Goal: Transaction & Acquisition: Purchase product/service

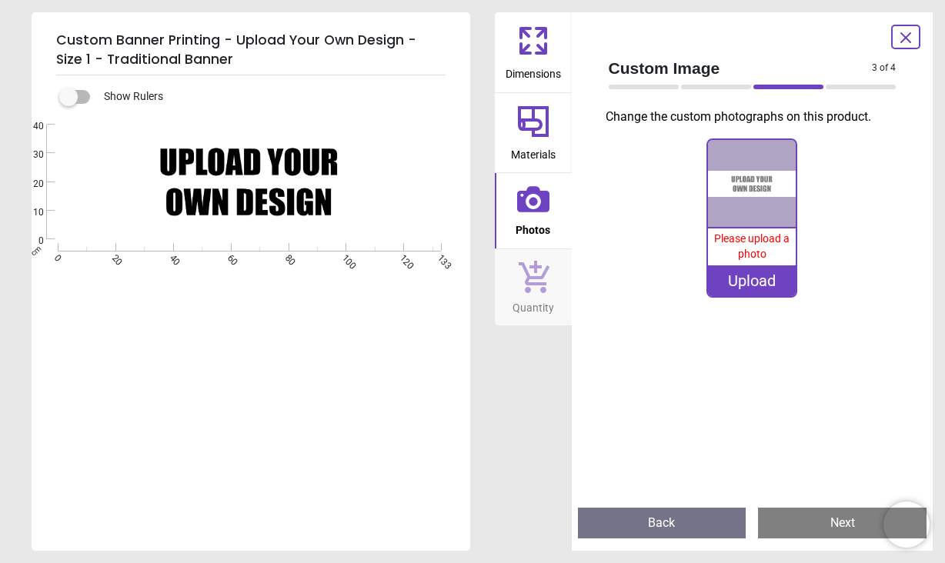
scroll to position [84, 0]
click at [747, 282] on div "Upload" at bounding box center [752, 280] width 88 height 31
click at [742, 285] on div "Upload" at bounding box center [752, 280] width 88 height 31
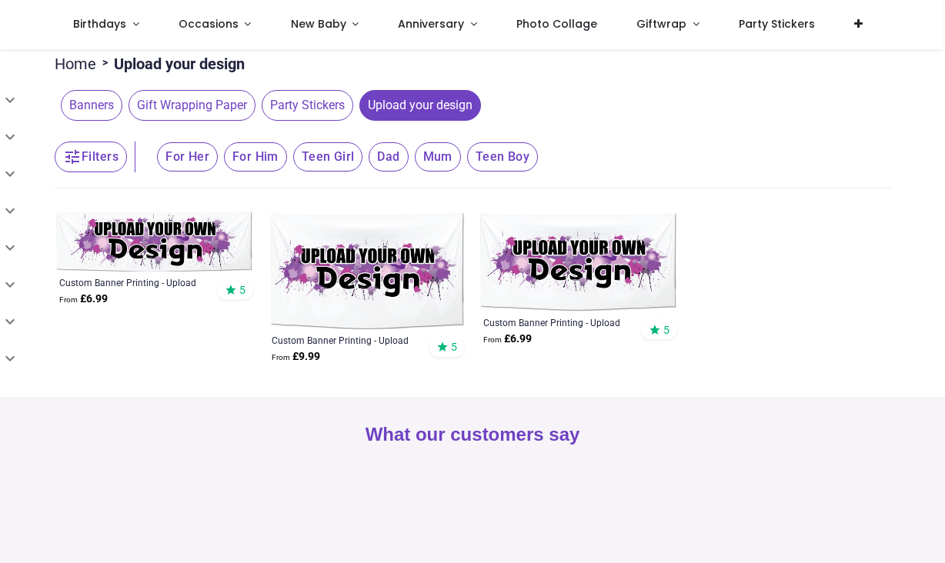
scroll to position [145, 0]
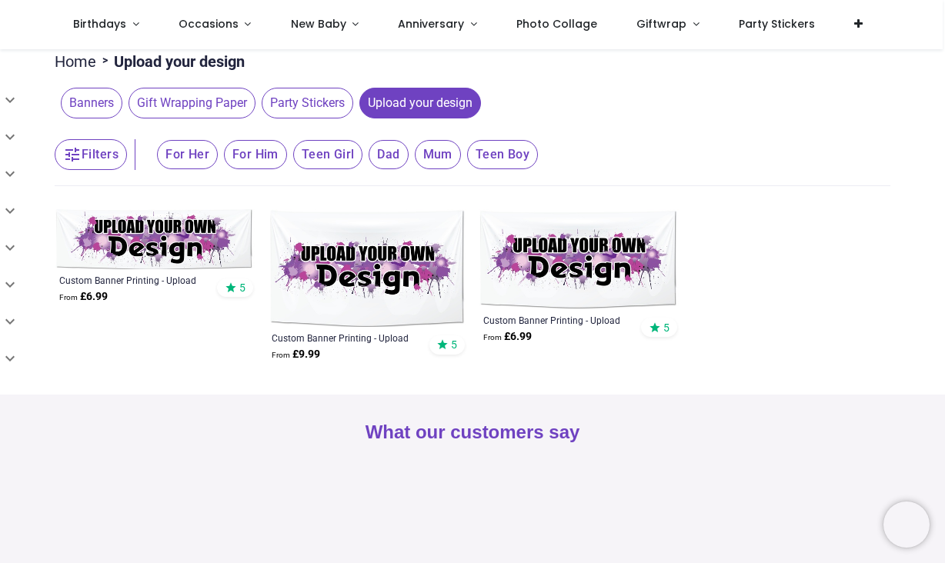
click at [339, 300] on img at bounding box center [367, 268] width 200 height 118
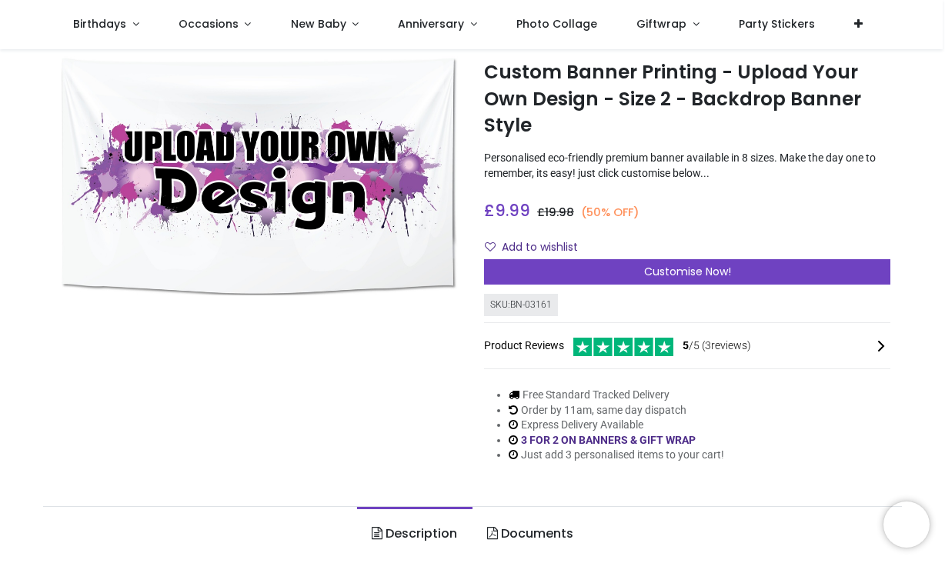
scroll to position [35, 0]
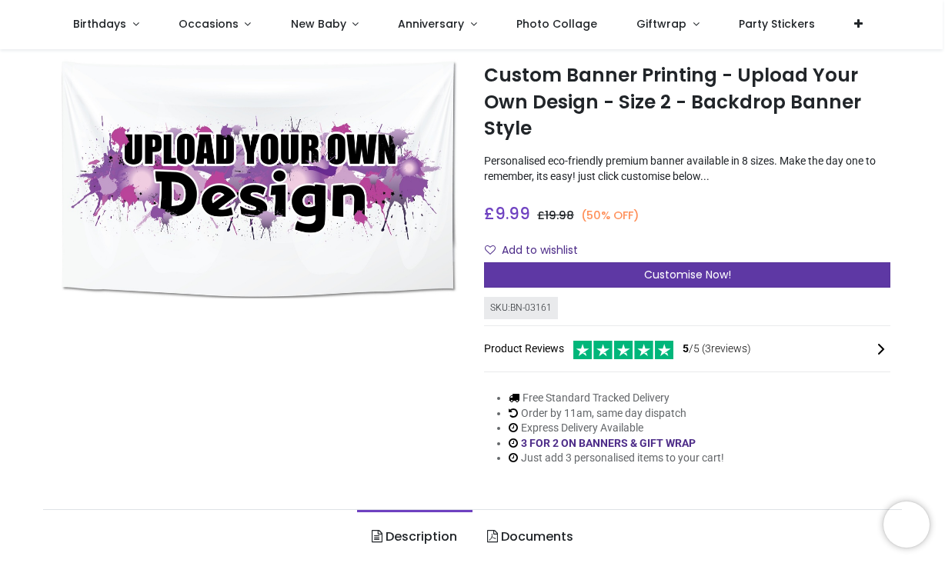
click at [613, 276] on div "Customise Now!" at bounding box center [687, 275] width 406 height 26
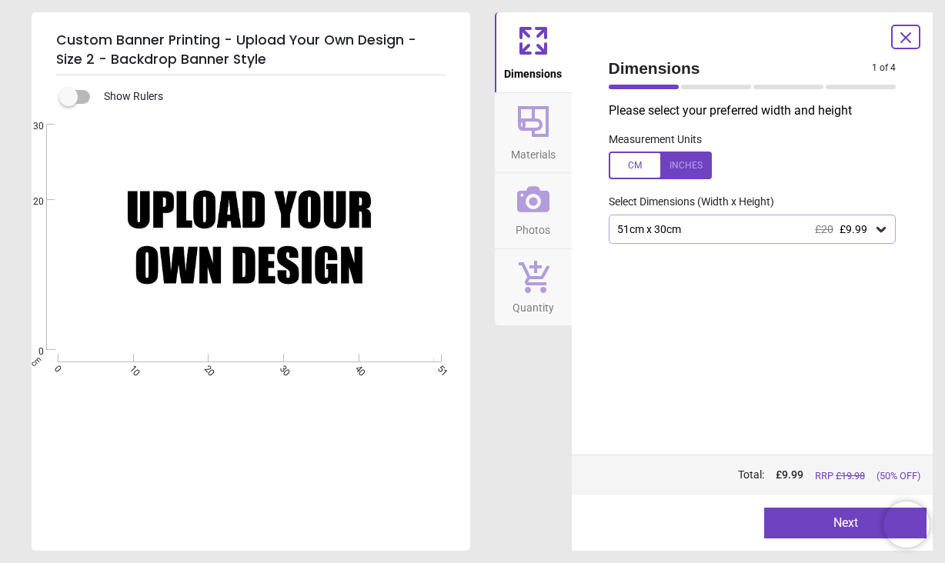
click at [675, 160] on div at bounding box center [660, 166] width 103 height 28
click at [695, 225] on div "20.1" x 11.8" (1ft 8" x 1ft) £20 £9.99" at bounding box center [744, 229] width 258 height 13
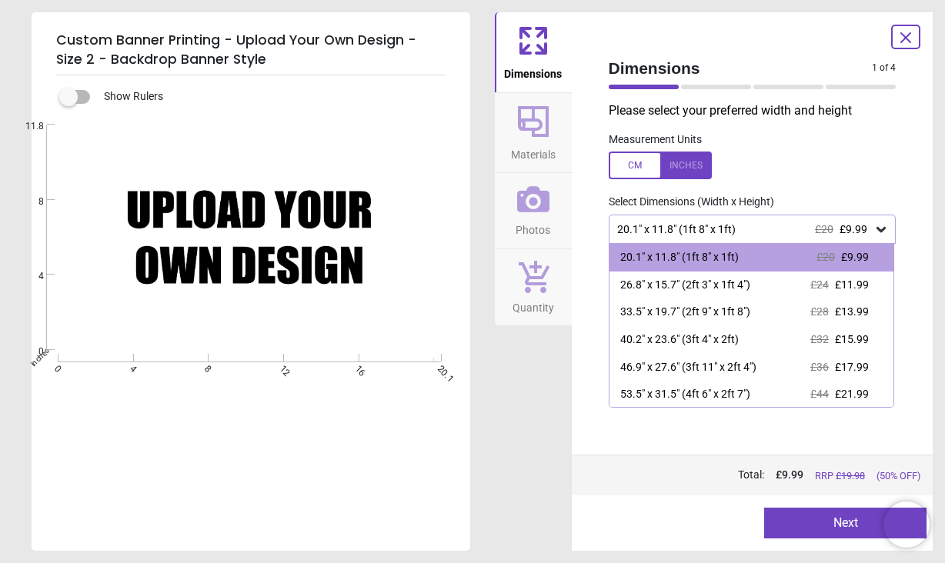
click at [609, 170] on div at bounding box center [660, 166] width 103 height 28
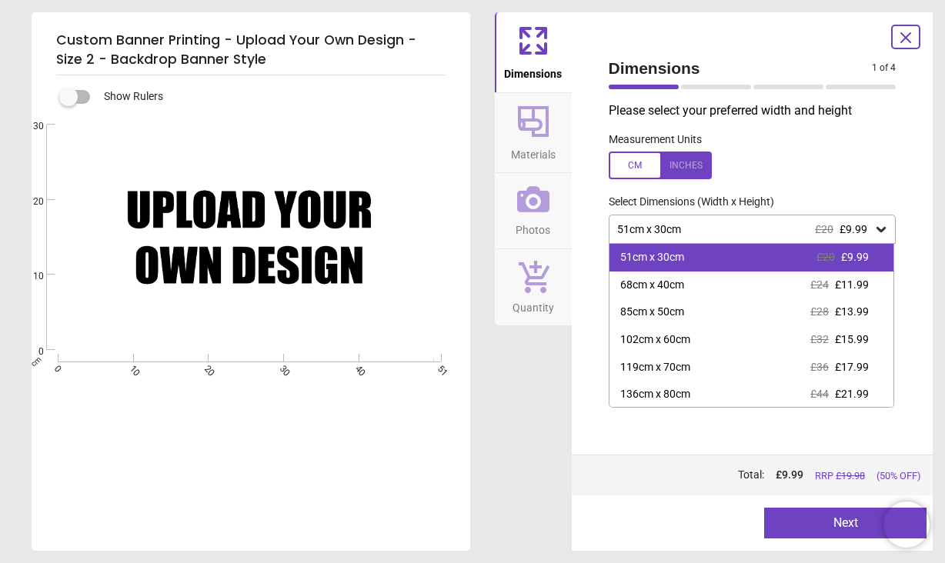
click at [745, 252] on div "51cm x 30cm £20 £9.99" at bounding box center [751, 258] width 285 height 28
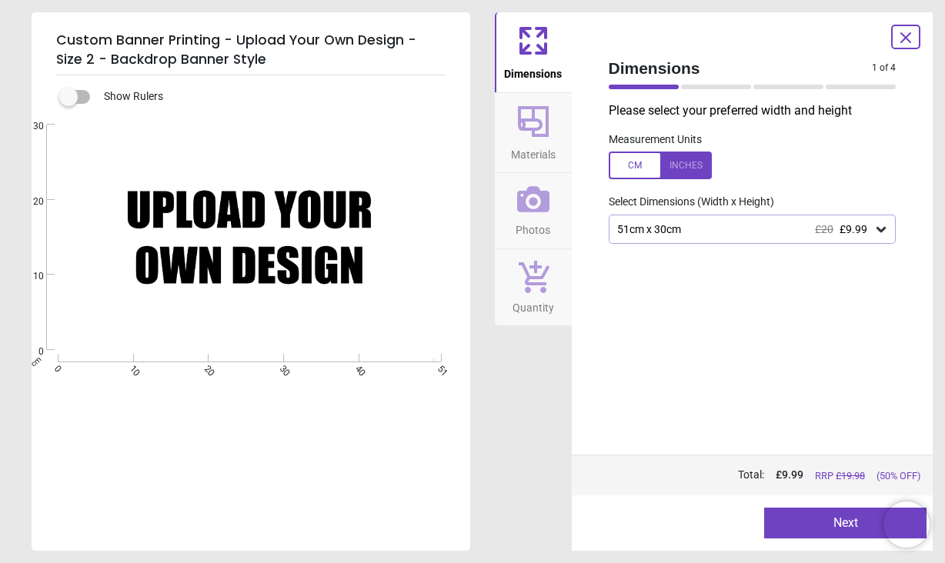
click at [817, 523] on button "Next" at bounding box center [845, 523] width 162 height 31
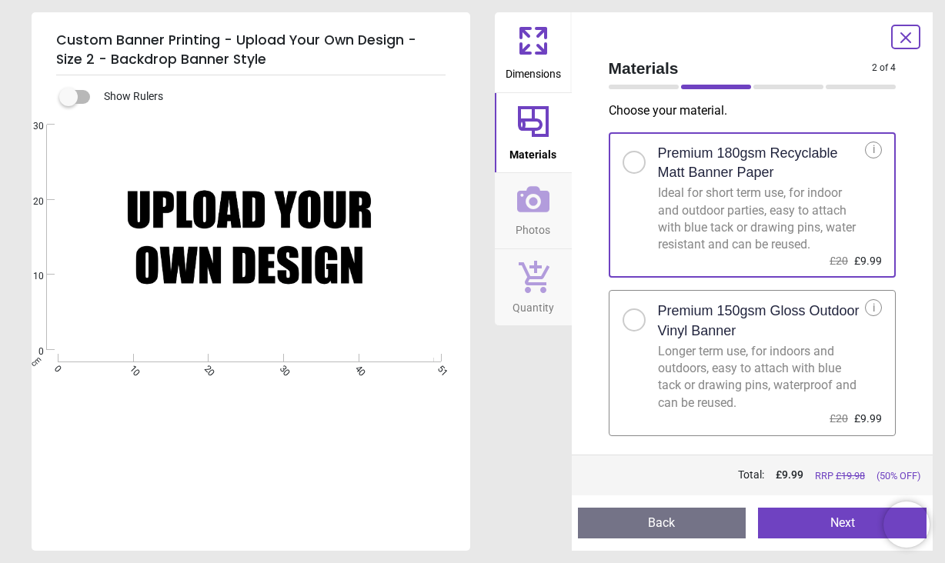
click at [815, 520] on button "Next" at bounding box center [842, 523] width 168 height 31
